Goal: Book appointment/travel/reservation

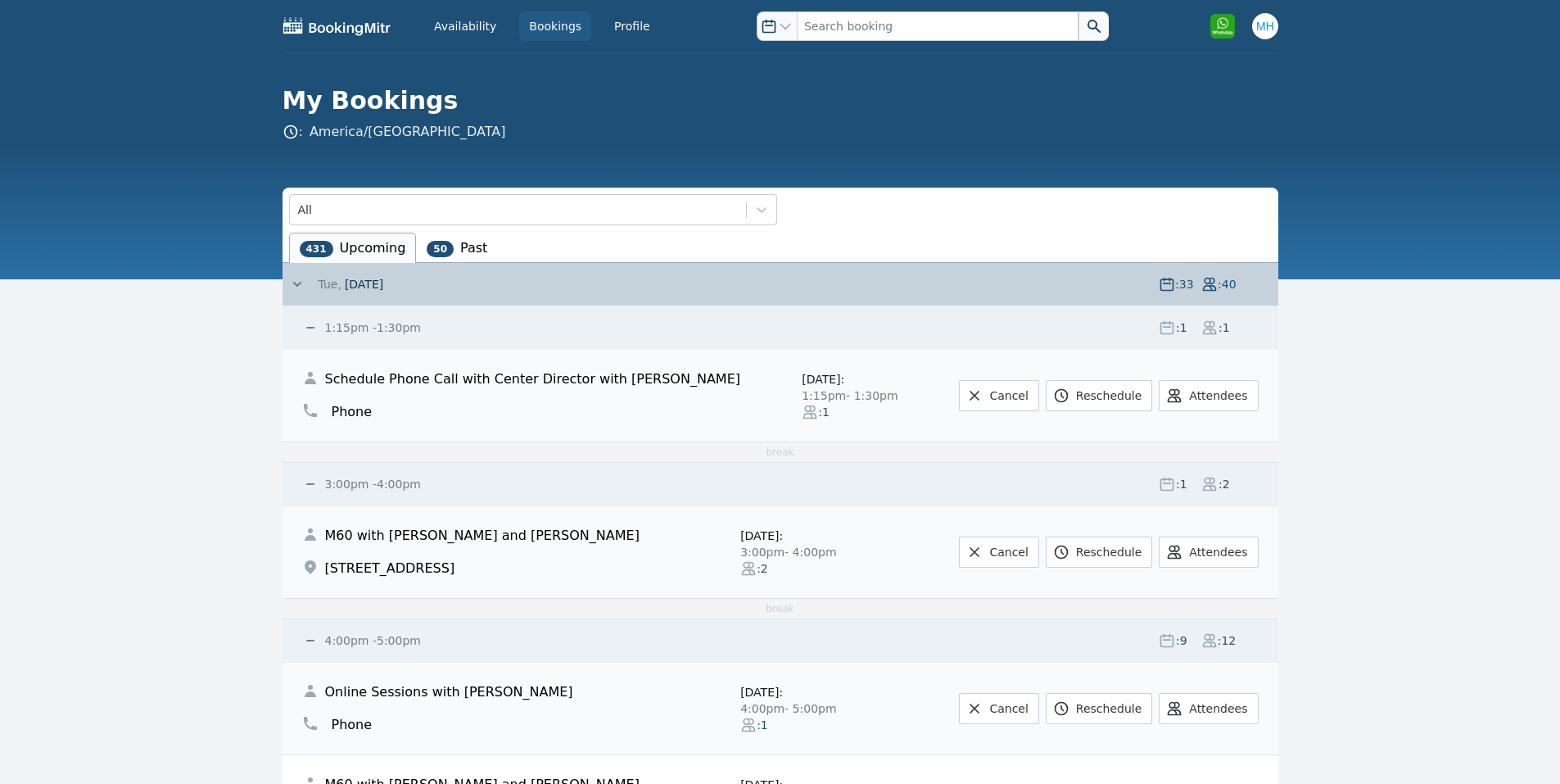
click at [355, 317] on div "1:15pm - 1:30pm : 1 : 1" at bounding box center [789, 328] width 976 height 43
click at [349, 330] on small "1:15pm - 1:30pm" at bounding box center [371, 327] width 99 height 13
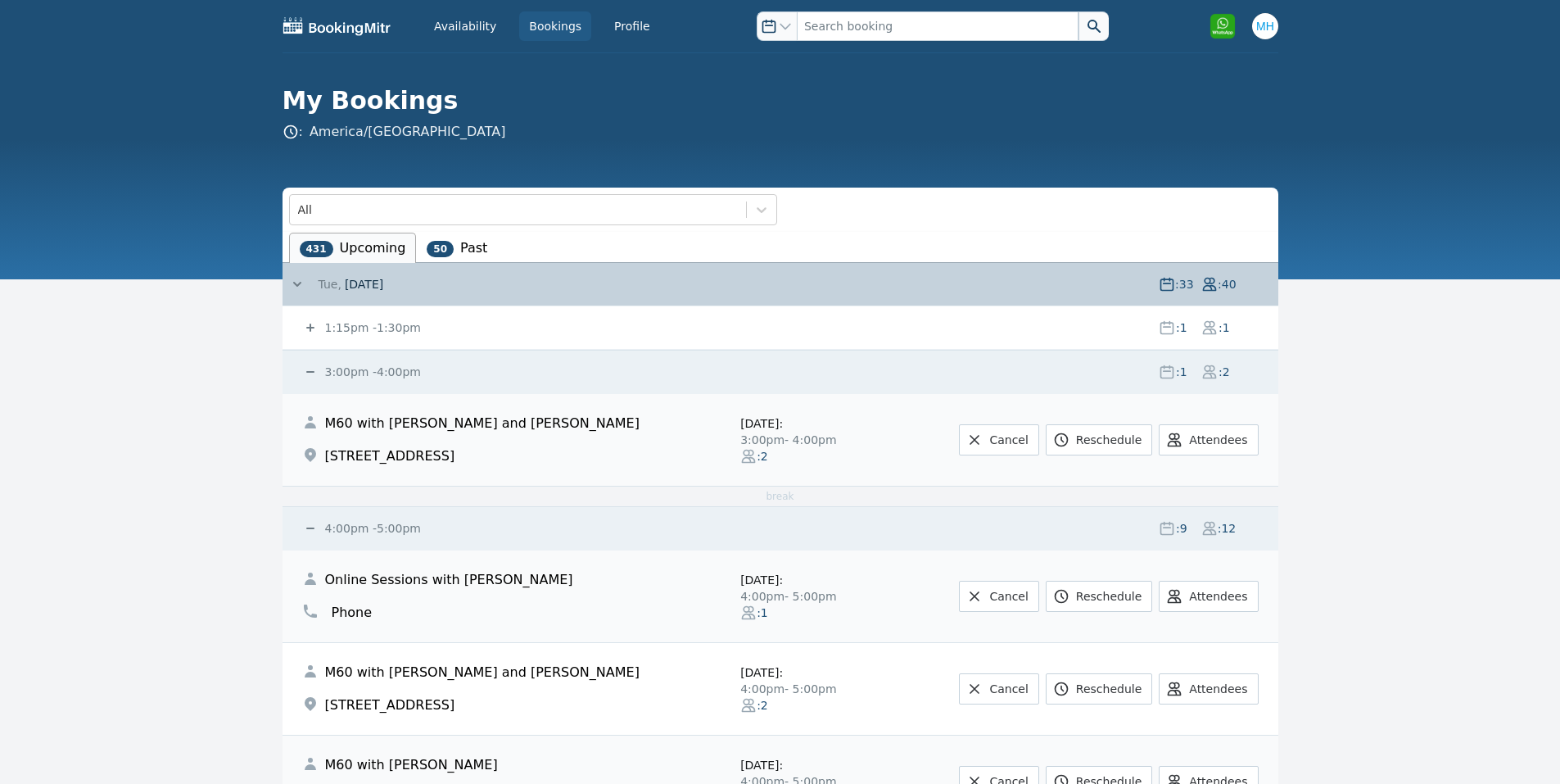
click at [366, 371] on small "3:00pm - 4:00pm" at bounding box center [371, 372] width 99 height 13
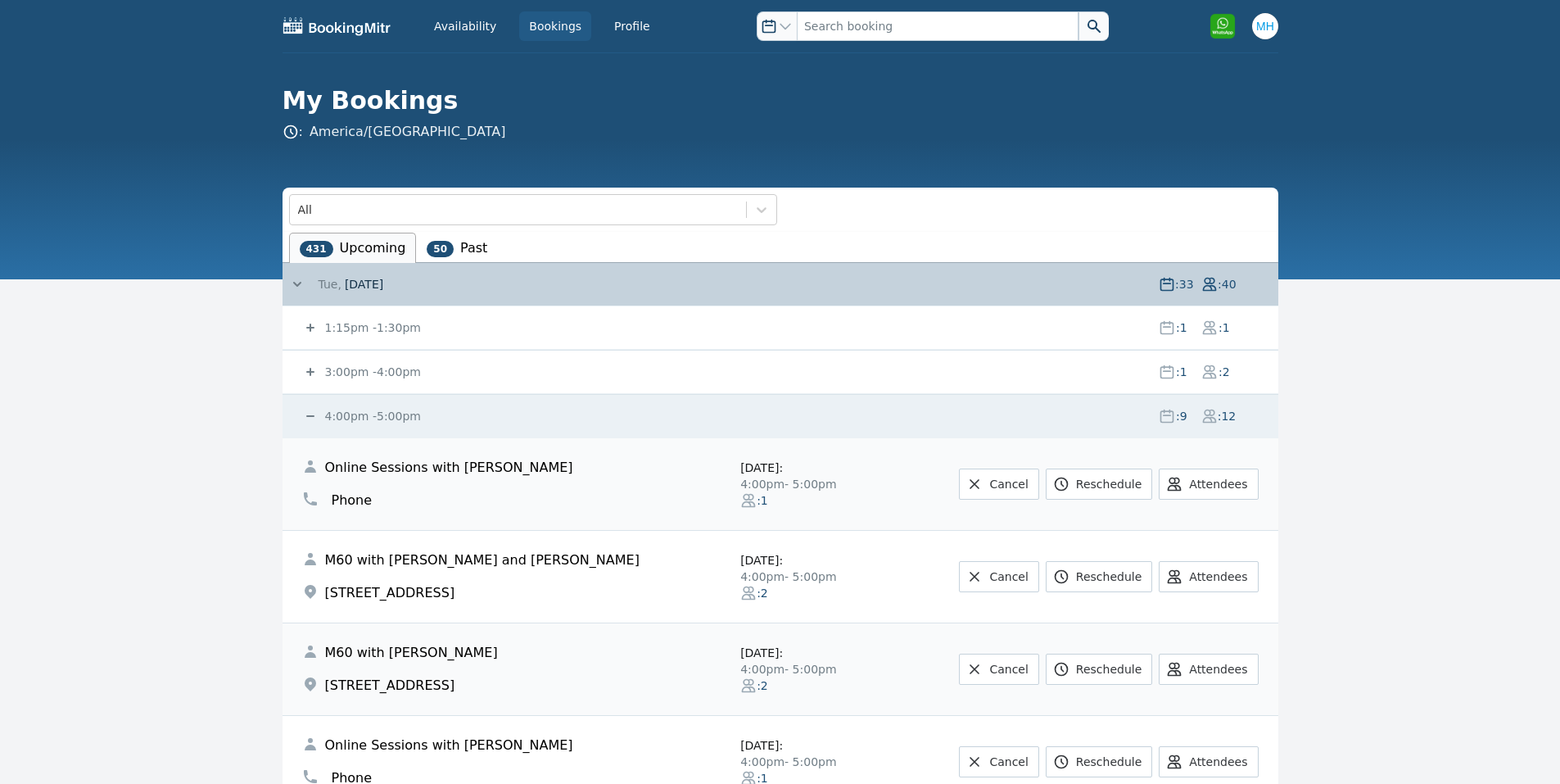
click at [373, 411] on small "4:00pm - 5:00pm" at bounding box center [371, 416] width 99 height 13
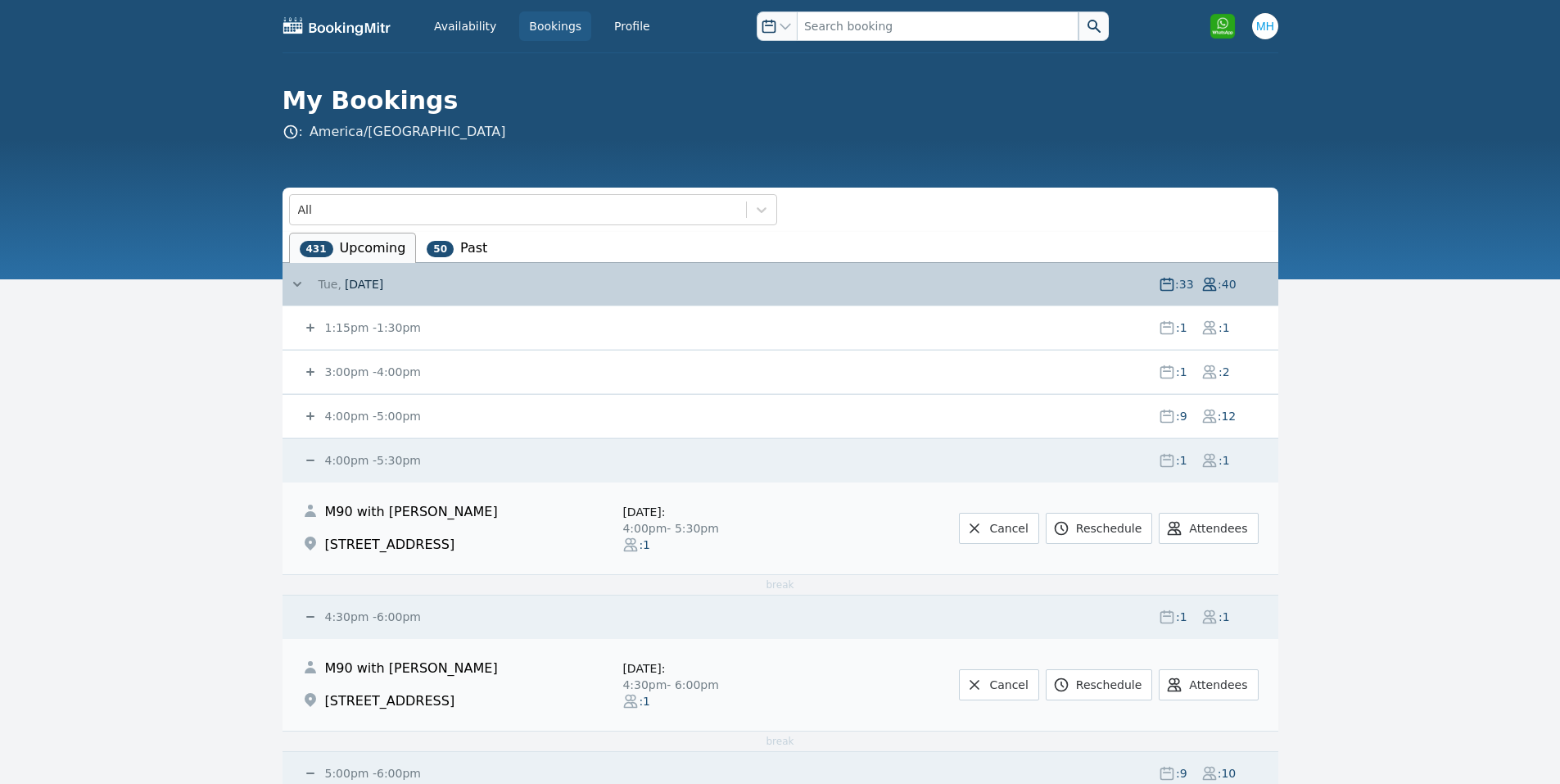
click at [371, 462] on small "4:00pm - 5:30pm" at bounding box center [371, 460] width 99 height 13
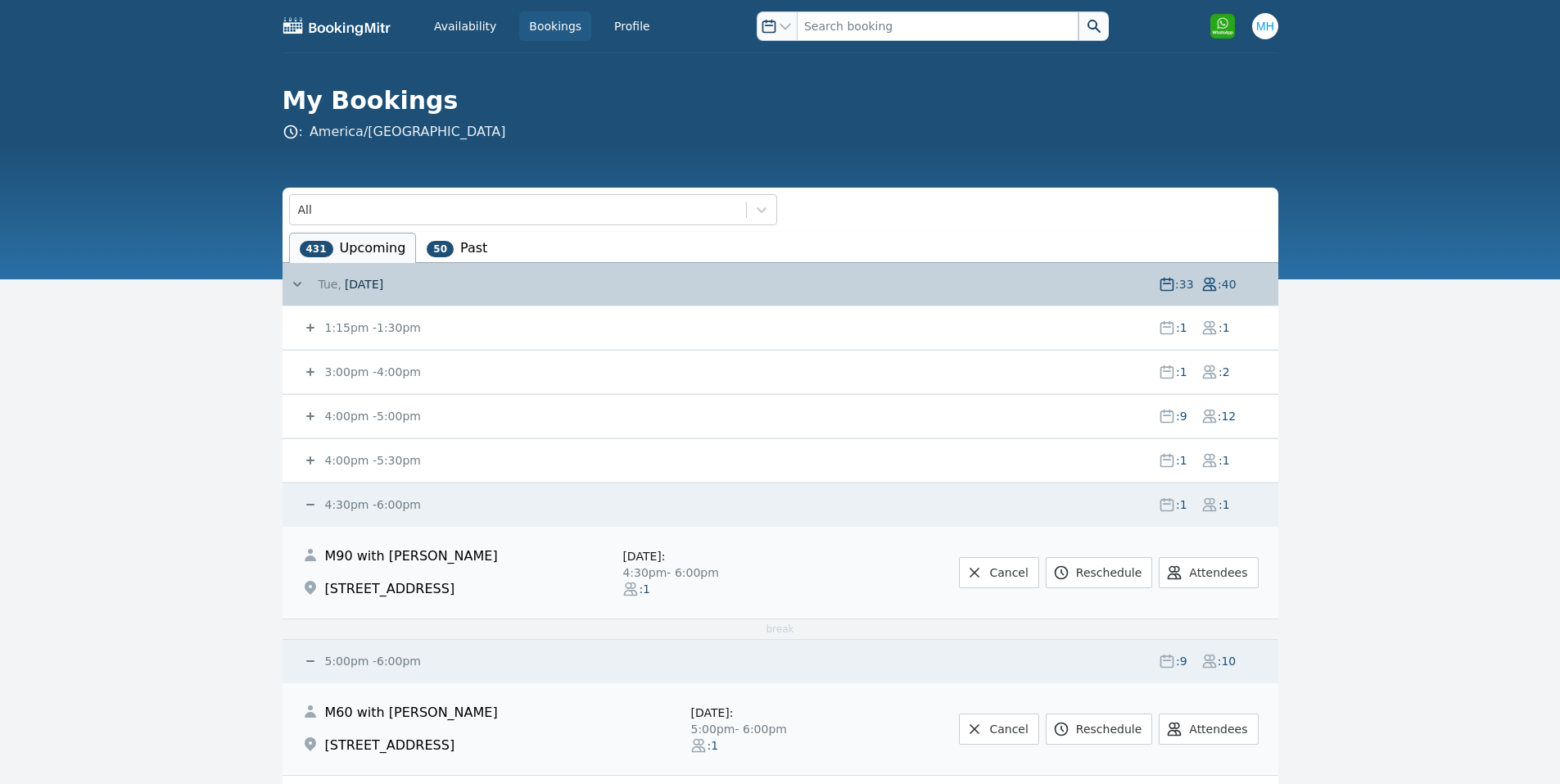
click at [389, 500] on small "4:30pm - 6:00pm" at bounding box center [371, 504] width 99 height 13
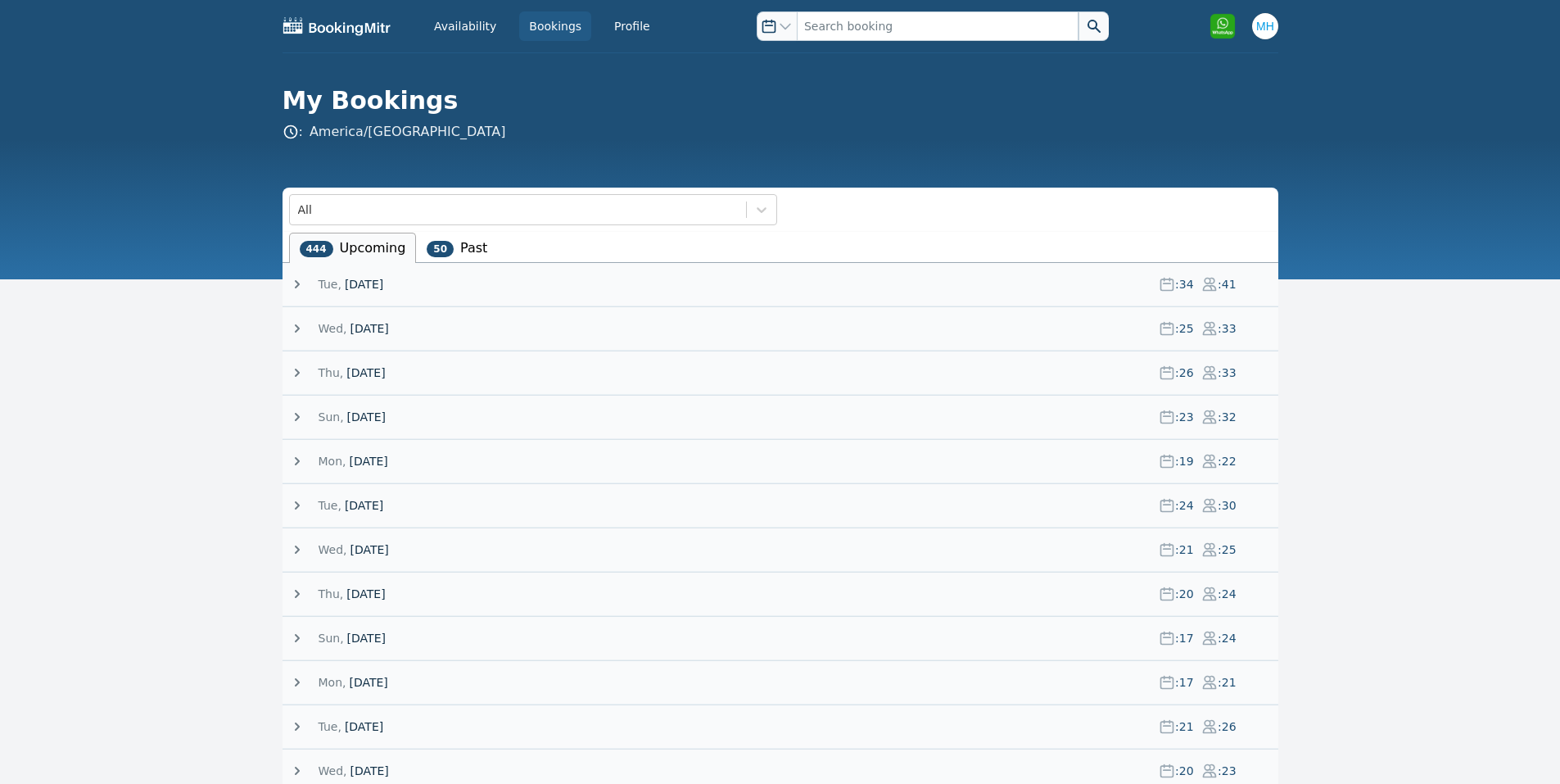
click at [374, 283] on span "[DATE]" at bounding box center [364, 284] width 39 height 16
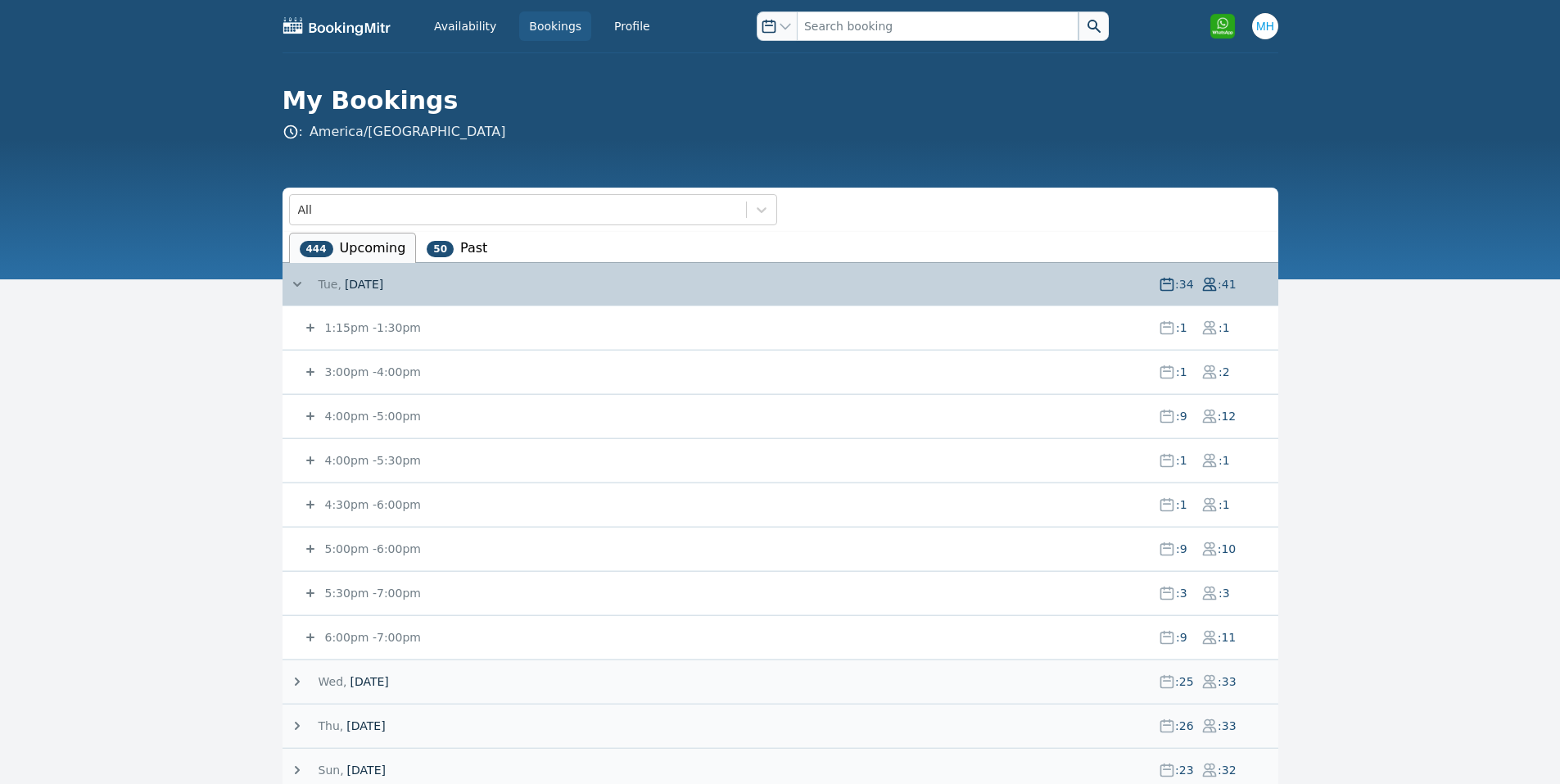
click at [362, 636] on small "6:00pm - 7:00pm" at bounding box center [371, 637] width 99 height 13
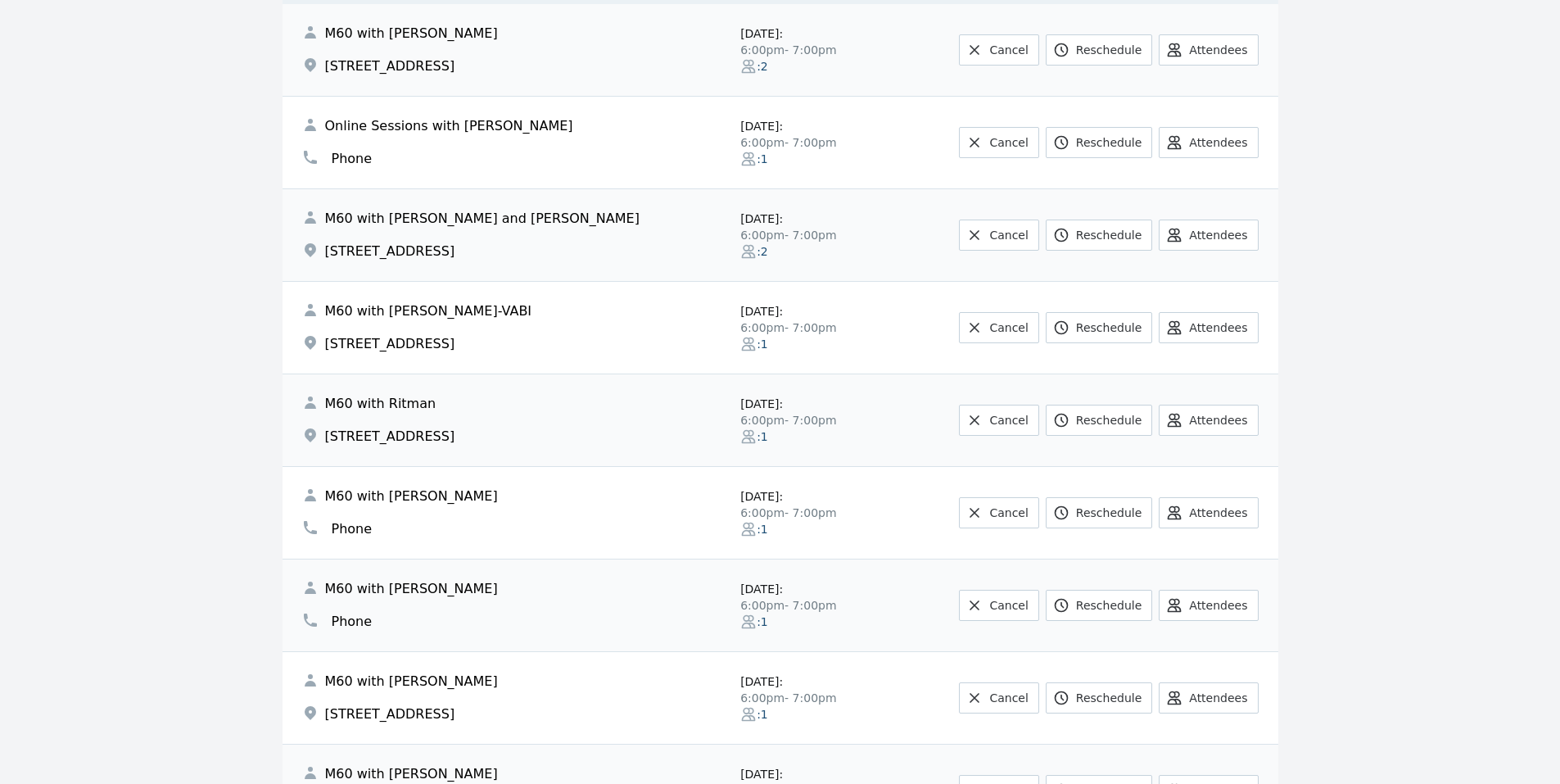
scroll to position [983, 0]
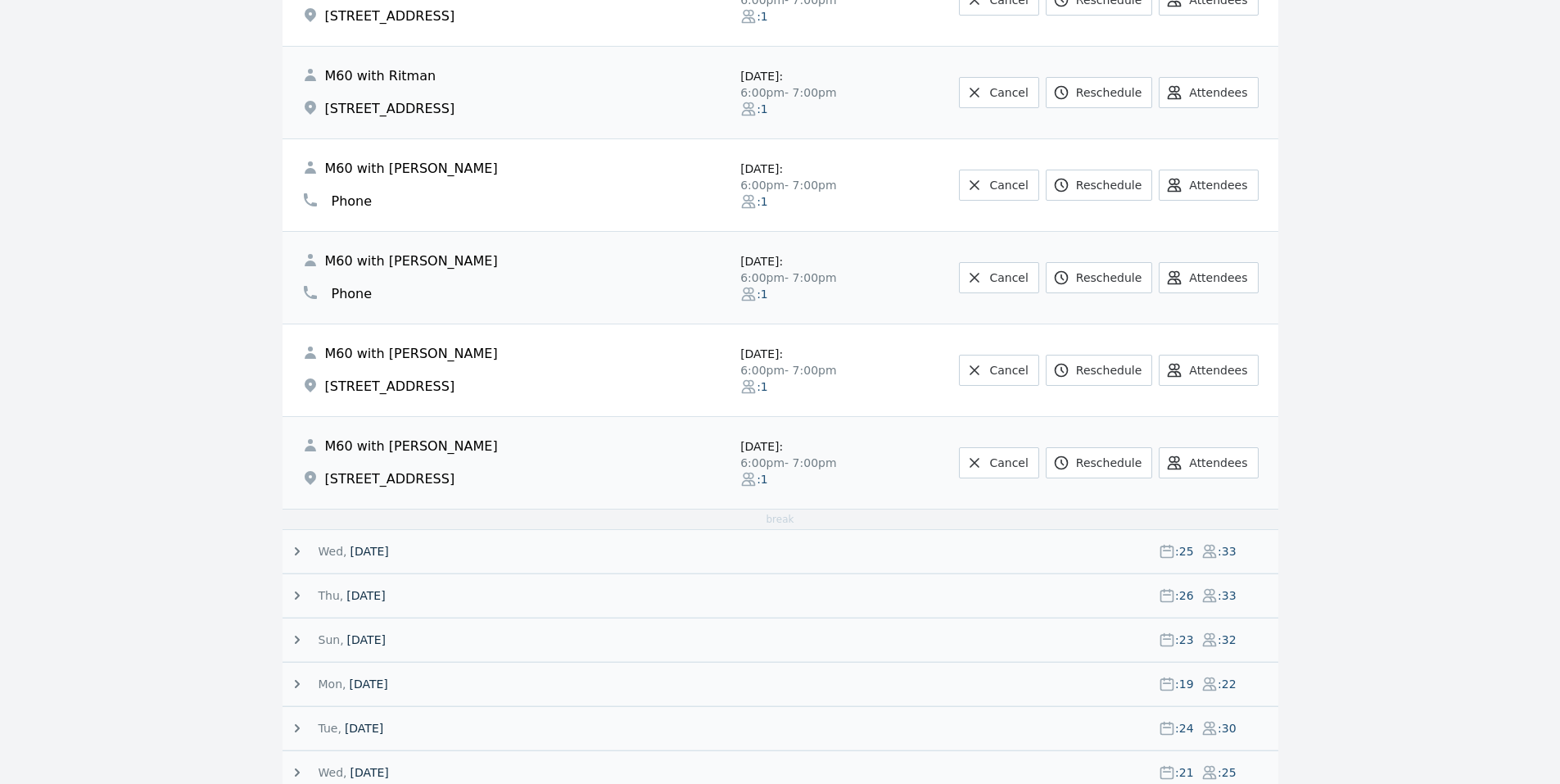
click at [1547, 107] on main "All 444 Upcoming 50 Past Tue, 2 September 25 : 34 : 41 1:15pm - 1:30pm : 1 : 1 …" at bounding box center [780, 694] width 1560 height 2977
